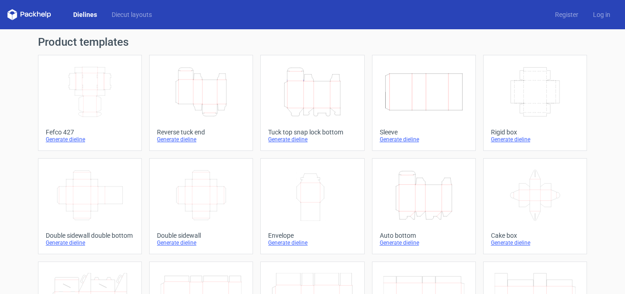
click at [215, 102] on icon "Height Depth Width" at bounding box center [201, 91] width 81 height 51
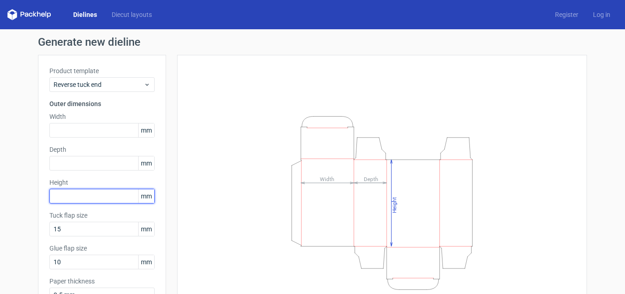
click at [89, 198] on input "text" at bounding box center [101, 196] width 105 height 15
type input "130"
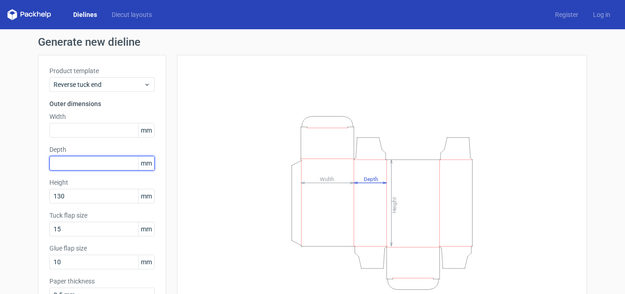
click at [81, 161] on input "text" at bounding box center [101, 163] width 105 height 15
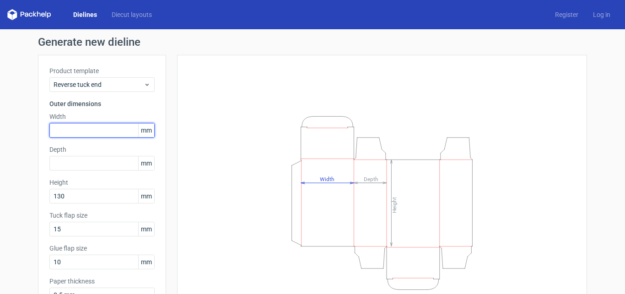
click at [80, 132] on input "text" at bounding box center [101, 130] width 105 height 15
type input "80"
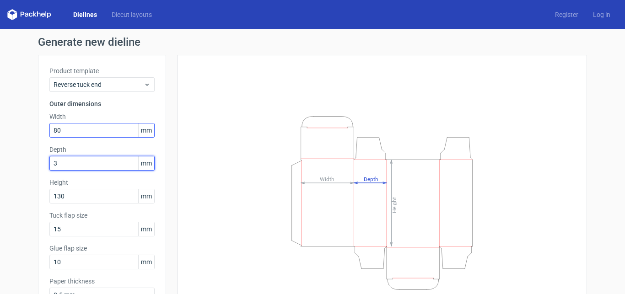
type input "30"
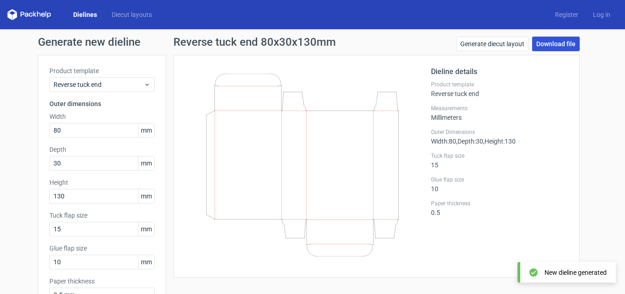
click at [552, 47] on link "Download file" at bounding box center [556, 44] width 48 height 15
